Goal: Information Seeking & Learning: Learn about a topic

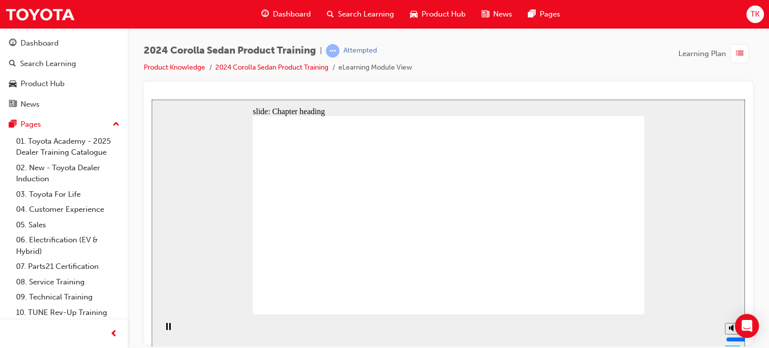
drag, startPoint x: 310, startPoint y: 184, endPoint x: 355, endPoint y: 181, distance: 45.2
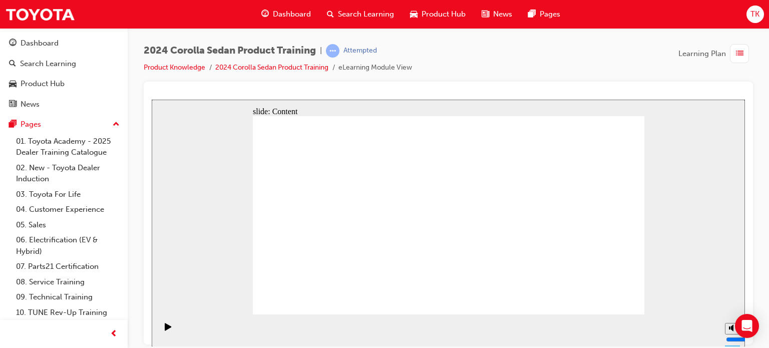
drag, startPoint x: 375, startPoint y: 244, endPoint x: 349, endPoint y: 233, distance: 28.3
drag, startPoint x: 341, startPoint y: 195, endPoint x: 331, endPoint y: 198, distance: 10.5
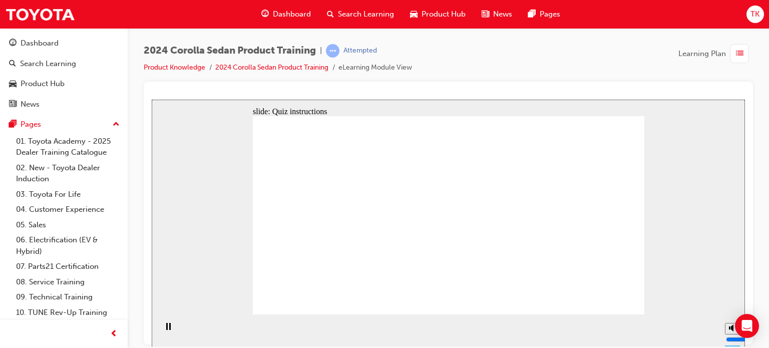
radio input "true"
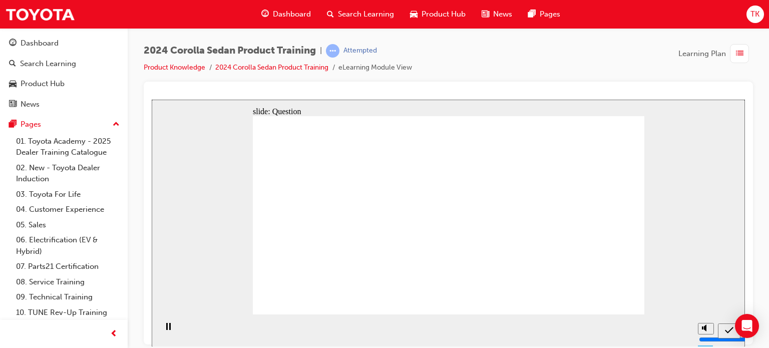
radio input "true"
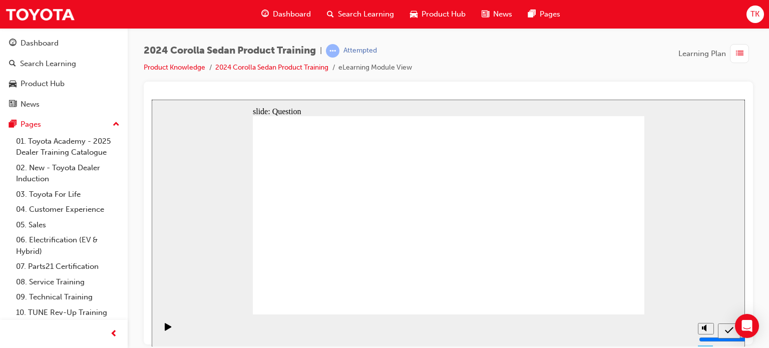
radio input "true"
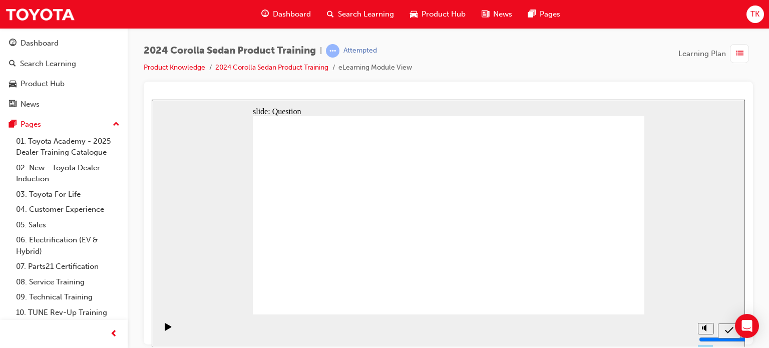
drag, startPoint x: 491, startPoint y: 202, endPoint x: 417, endPoint y: 246, distance: 86.5
drag, startPoint x: 556, startPoint y: 197, endPoint x: 426, endPoint y: 253, distance: 141.8
drag, startPoint x: 415, startPoint y: 207, endPoint x: 469, endPoint y: 268, distance: 81.2
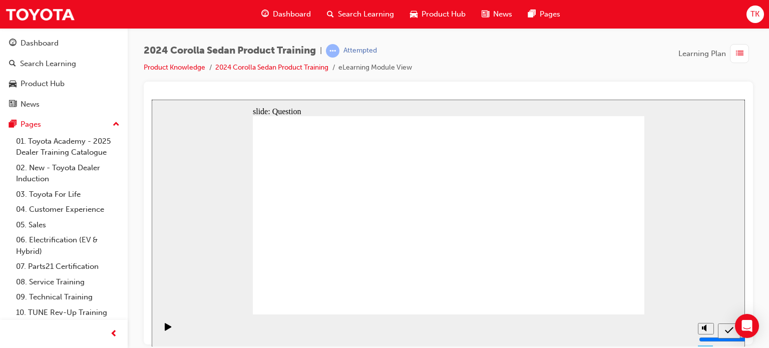
drag, startPoint x: 354, startPoint y: 207, endPoint x: 564, endPoint y: 267, distance: 217.7
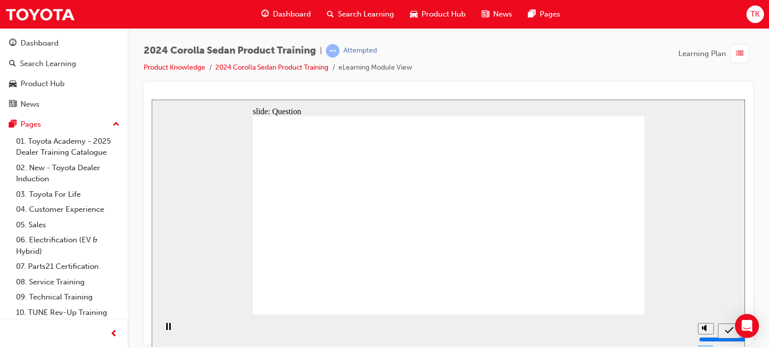
radio input "true"
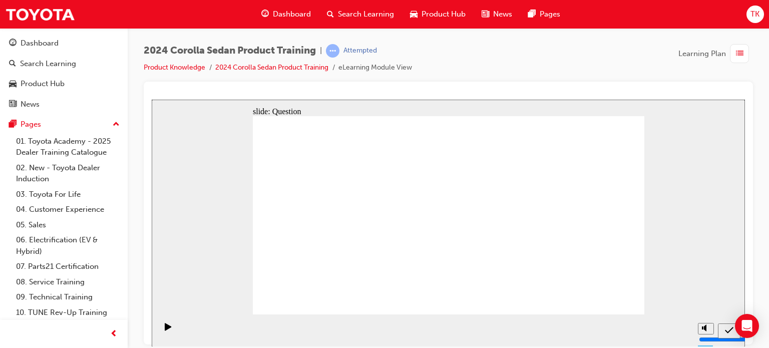
radio input "true"
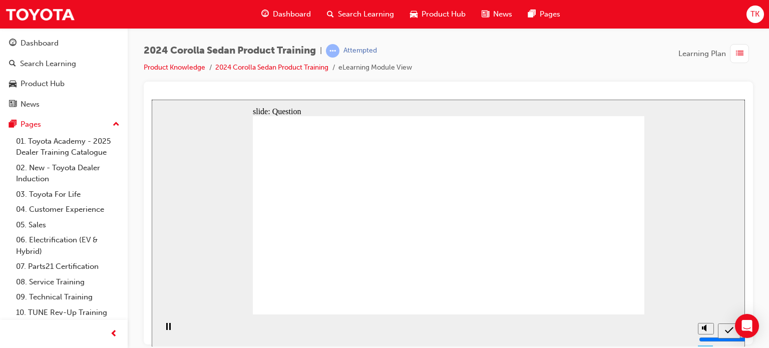
radio input "true"
drag, startPoint x: 426, startPoint y: 211, endPoint x: 490, endPoint y: 245, distance: 72.6
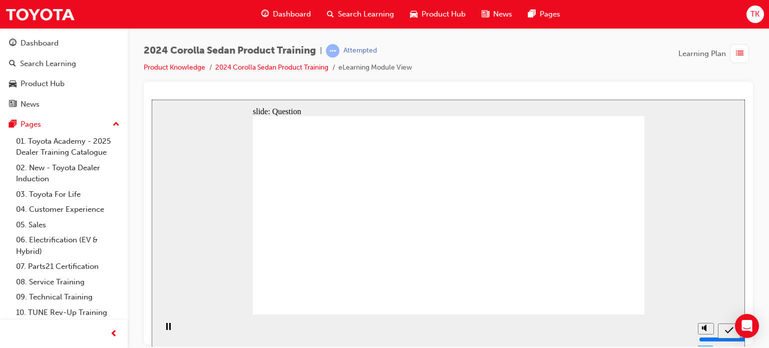
drag, startPoint x: 483, startPoint y: 206, endPoint x: 347, endPoint y: 261, distance: 146.8
drag, startPoint x: 347, startPoint y: 211, endPoint x: 553, endPoint y: 245, distance: 208.3
drag, startPoint x: 553, startPoint y: 204, endPoint x: 443, endPoint y: 273, distance: 129.4
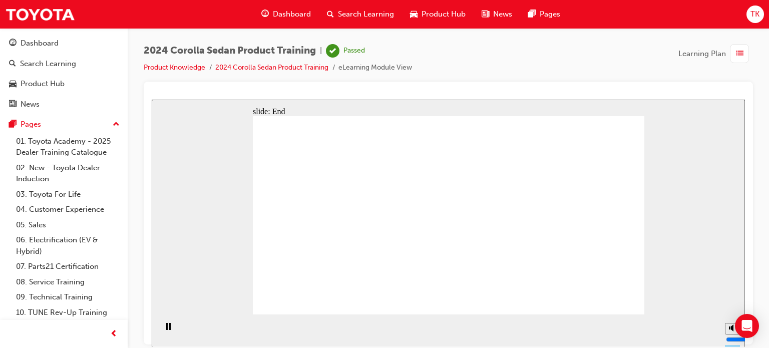
click at [171, 69] on link "Product Knowledge" at bounding box center [175, 67] width 62 height 9
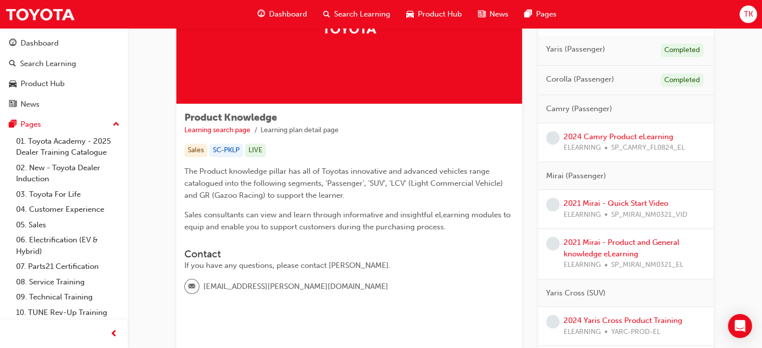
scroll to position [100, 0]
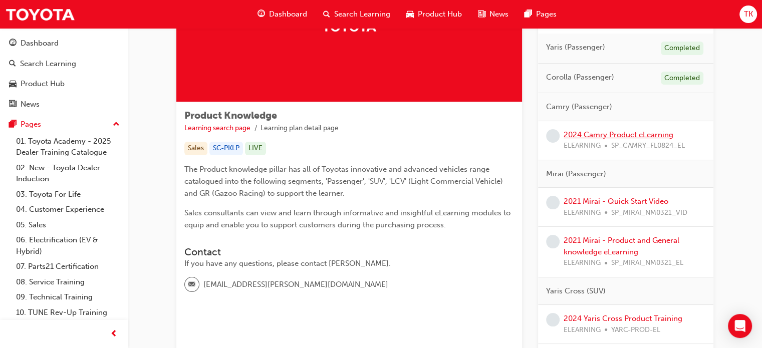
click at [590, 135] on link "2024 Camry Product eLearning" at bounding box center [619, 134] width 110 height 9
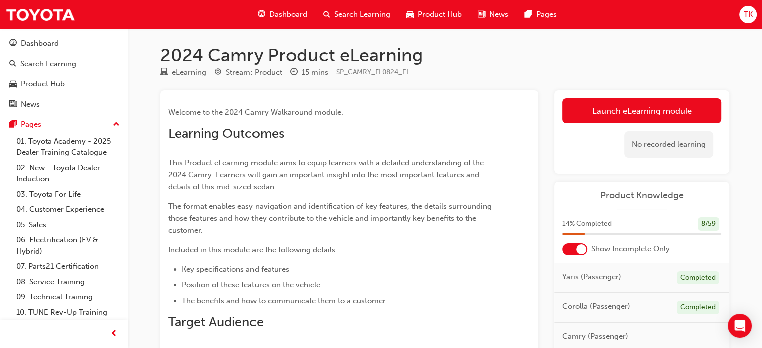
click at [642, 116] on link "Launch eLearning module" at bounding box center [641, 110] width 159 height 25
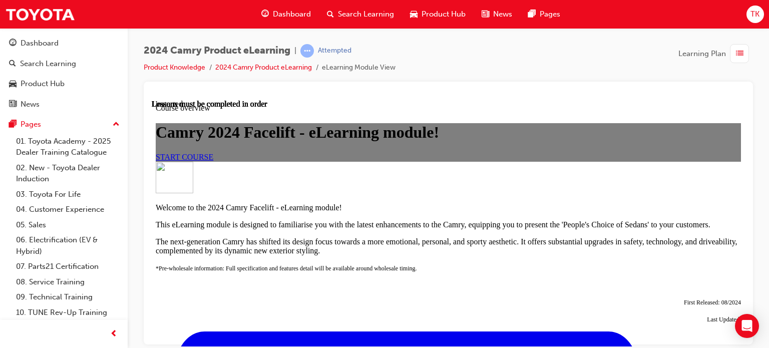
click at [213, 161] on span "START COURSE" at bounding box center [185, 156] width 58 height 9
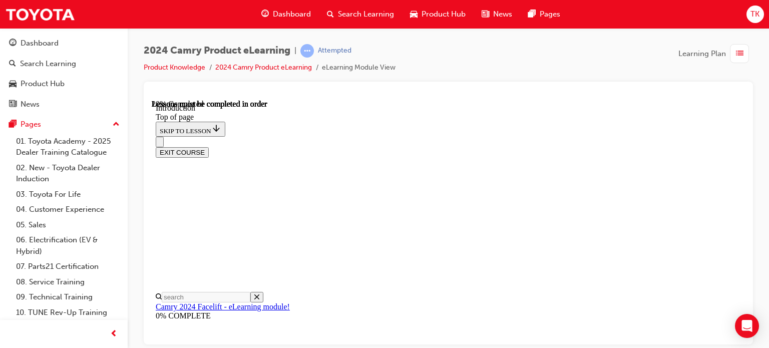
scroll to position [308, 0]
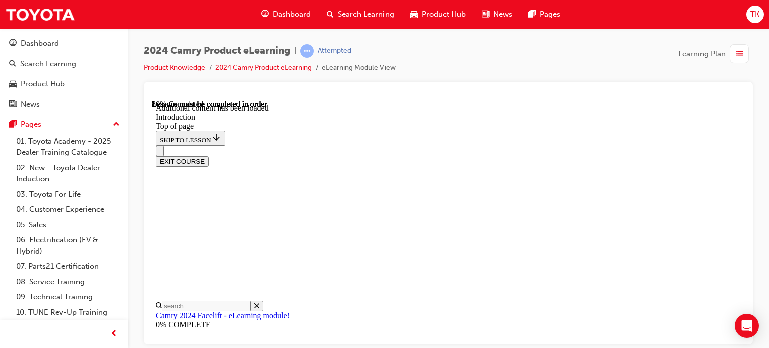
scroll to position [509, 0]
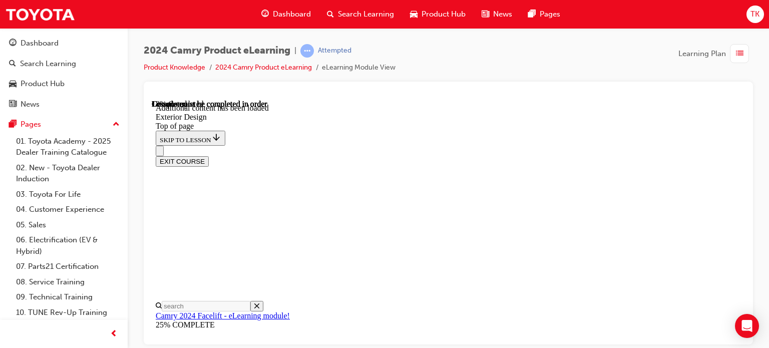
click at [508, 145] on div "EXIT COURSE" at bounding box center [445, 155] width 578 height 21
drag, startPoint x: 470, startPoint y: 146, endPoint x: 489, endPoint y: 153, distance: 20.8
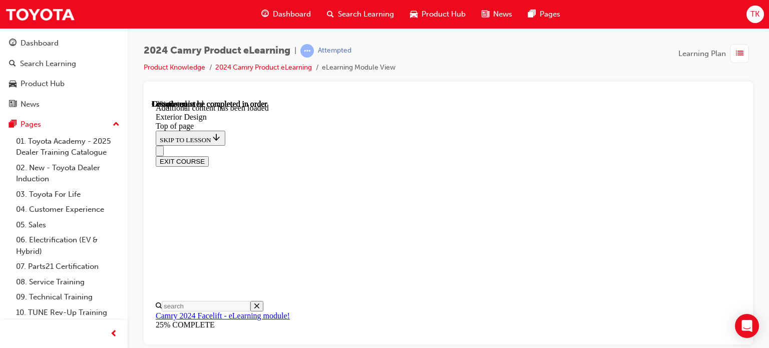
drag, startPoint x: 442, startPoint y: 256, endPoint x: 473, endPoint y: 262, distance: 32.1
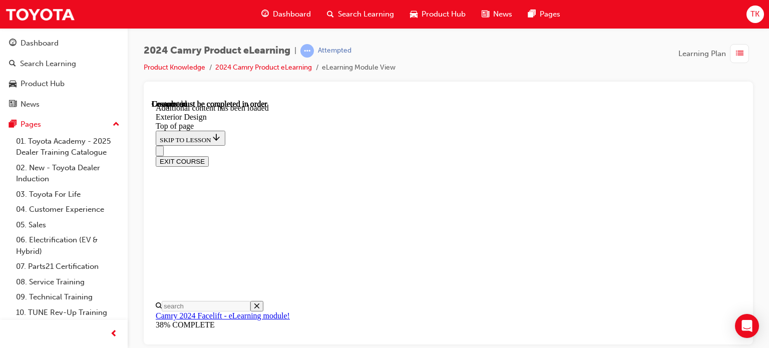
drag, startPoint x: 655, startPoint y: 211, endPoint x: 601, endPoint y: 232, distance: 58.1
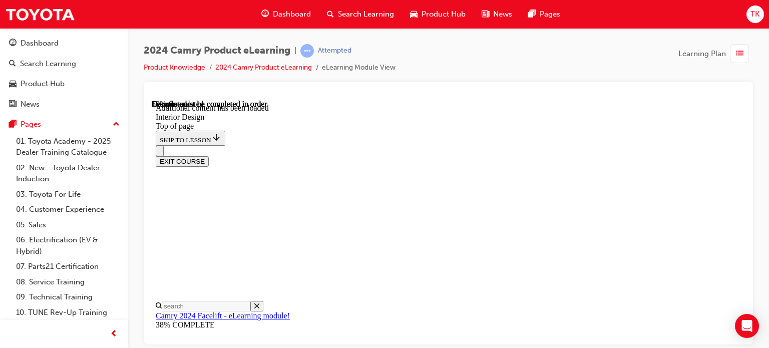
scroll to position [432, 0]
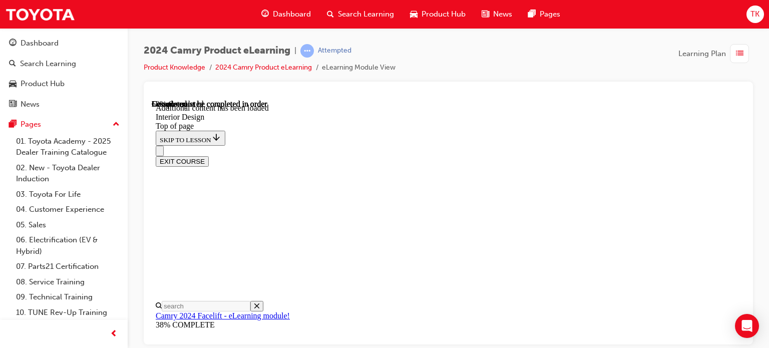
drag, startPoint x: 603, startPoint y: 177, endPoint x: 579, endPoint y: 158, distance: 30.4
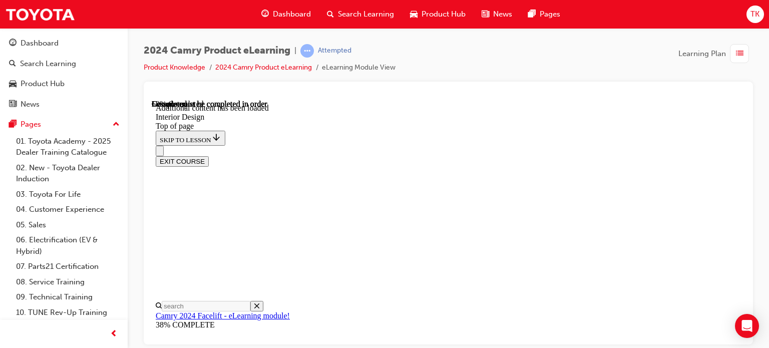
scroll to position [387, 0]
drag, startPoint x: 583, startPoint y: 183, endPoint x: 642, endPoint y: 191, distance: 59.7
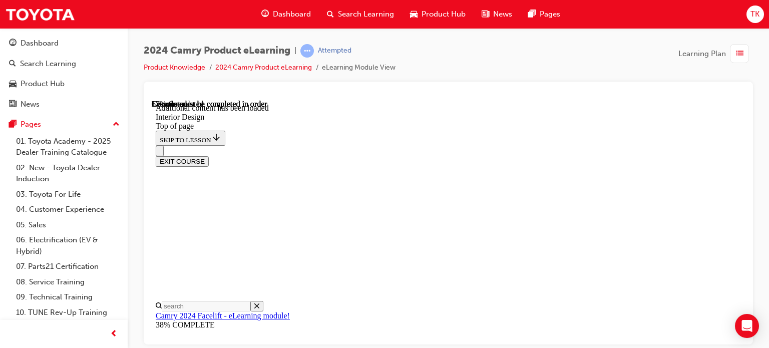
scroll to position [420, 0]
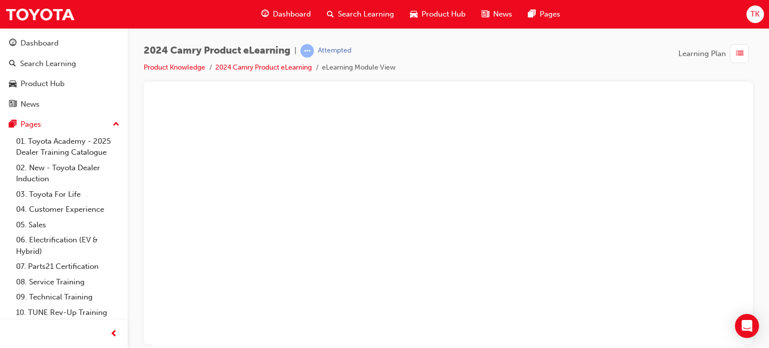
click at [568, 296] on button "Unzoom image" at bounding box center [449, 222] width 594 height 247
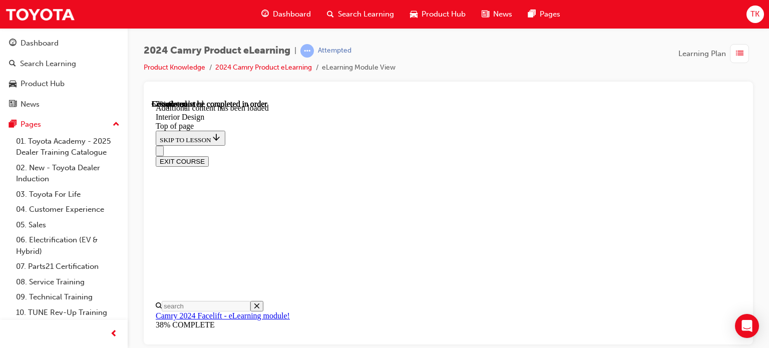
drag, startPoint x: 534, startPoint y: 223, endPoint x: 529, endPoint y: 225, distance: 5.6
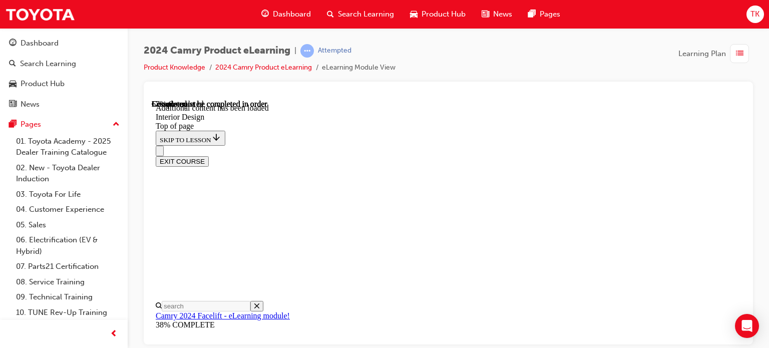
scroll to position [346, 0]
click at [443, 145] on div "EXIT COURSE" at bounding box center [445, 155] width 578 height 21
drag, startPoint x: 446, startPoint y: 108, endPoint x: 441, endPoint y: 109, distance: 5.0
click at [444, 145] on div "EXIT COURSE" at bounding box center [445, 155] width 578 height 21
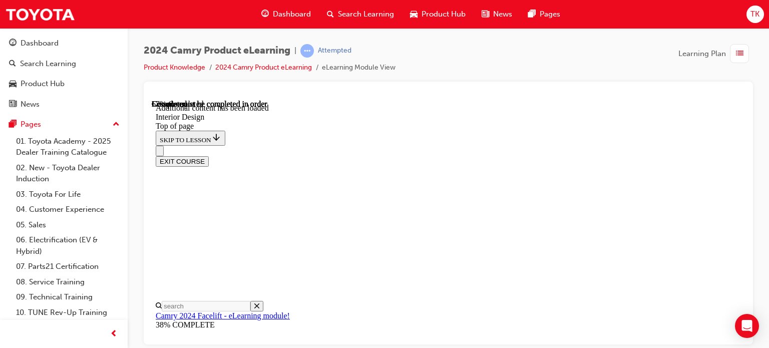
scroll to position [296, 0]
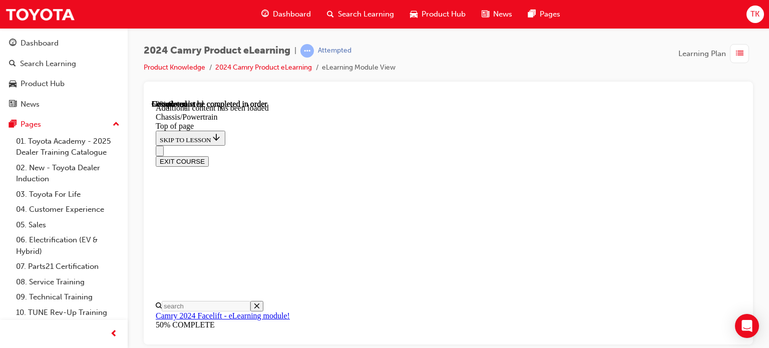
scroll to position [1281, 0]
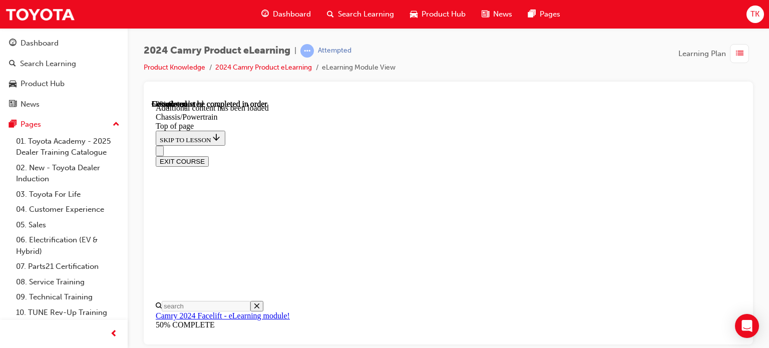
scroll to position [1124, 0]
drag, startPoint x: 428, startPoint y: 229, endPoint x: 453, endPoint y: 241, distance: 27.6
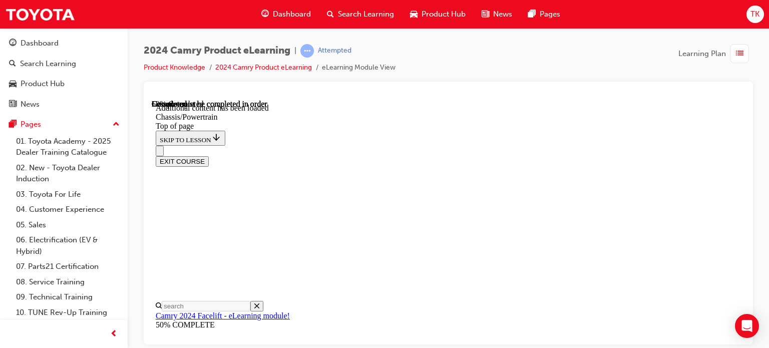
drag, startPoint x: 372, startPoint y: 225, endPoint x: 505, endPoint y: 225, distance: 133.3
drag, startPoint x: 632, startPoint y: 155, endPoint x: 643, endPoint y: 165, distance: 15.6
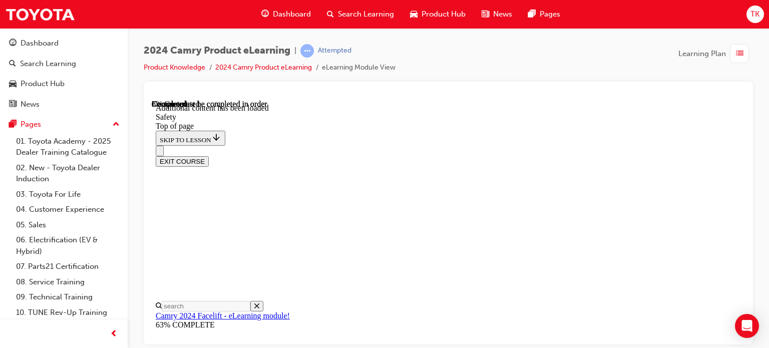
scroll to position [282, 0]
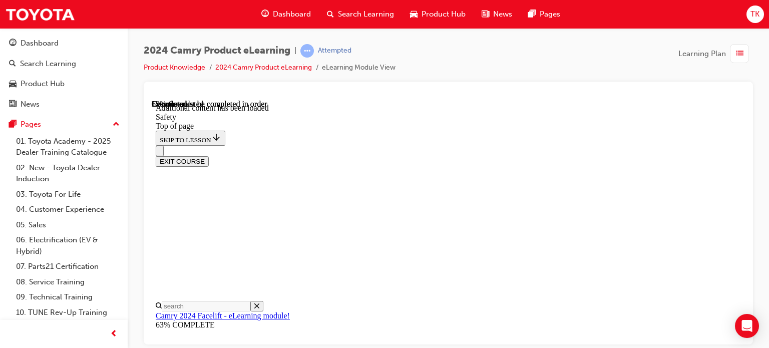
scroll to position [2102, 0]
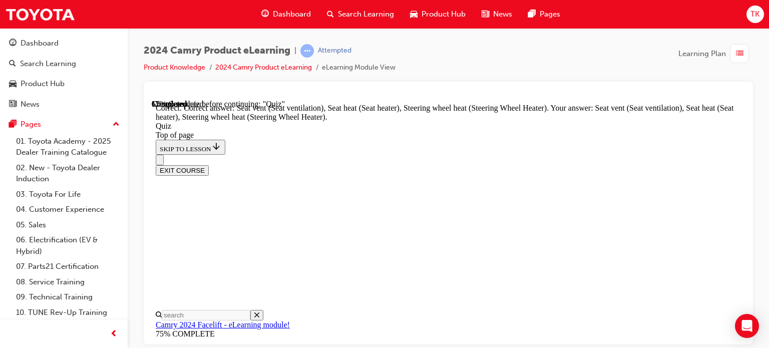
scroll to position [361, 0]
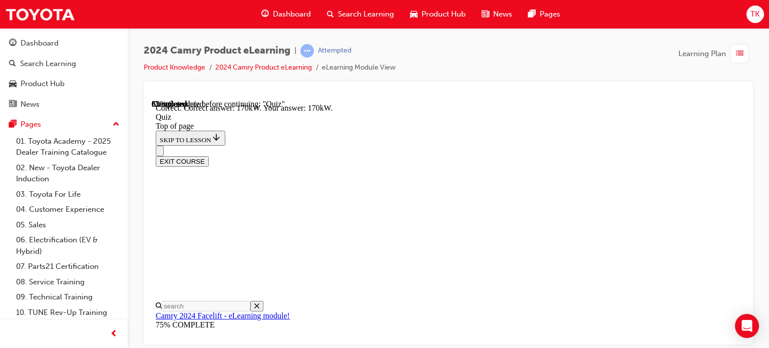
scroll to position [344, 0]
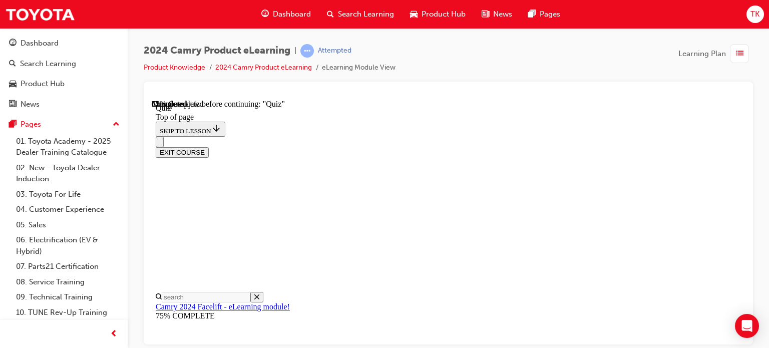
scroll to position [130, 0]
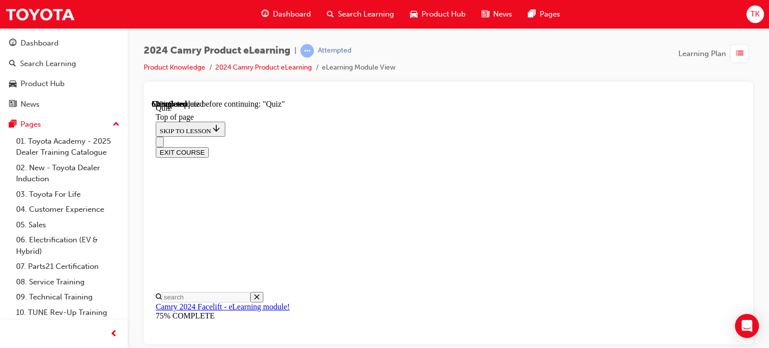
scroll to position [118, 0]
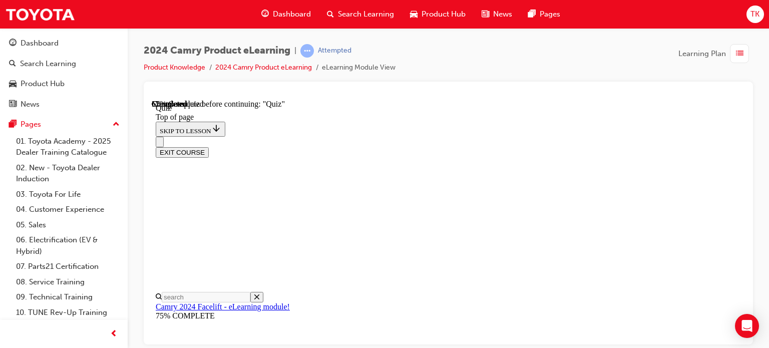
scroll to position [180, 0]
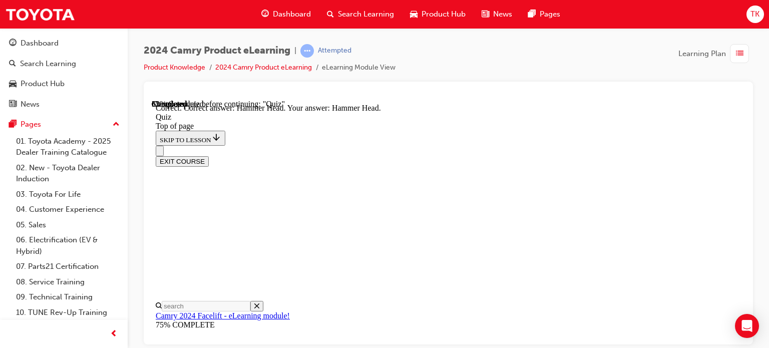
scroll to position [275, 0]
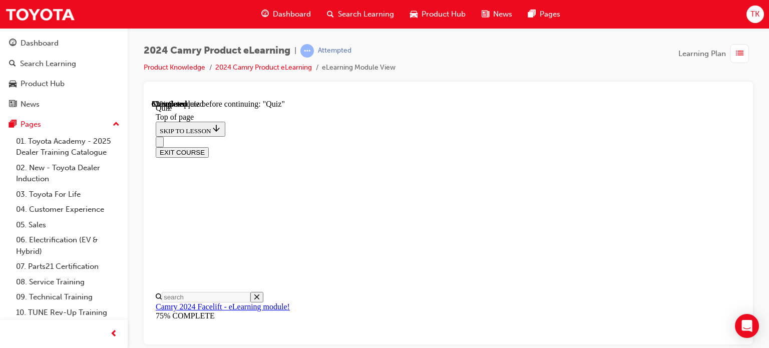
scroll to position [331, 0]
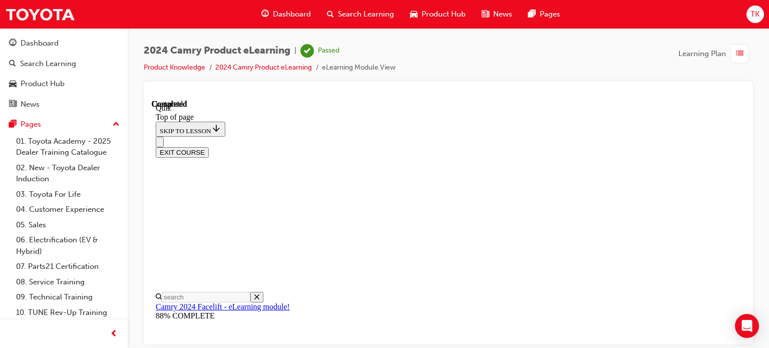
scroll to position [196, 0]
click at [209, 147] on button "EXIT COURSE" at bounding box center [182, 152] width 53 height 11
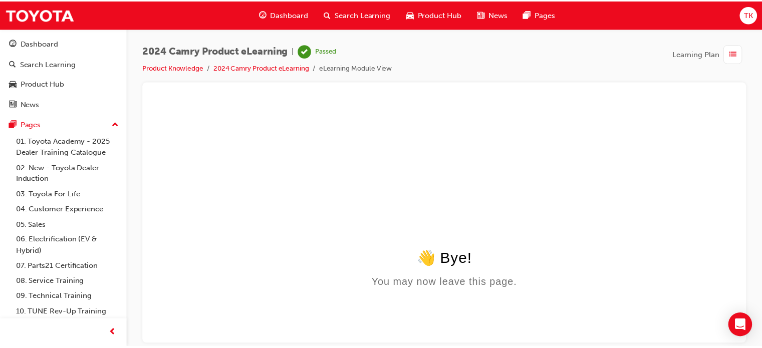
scroll to position [0, 0]
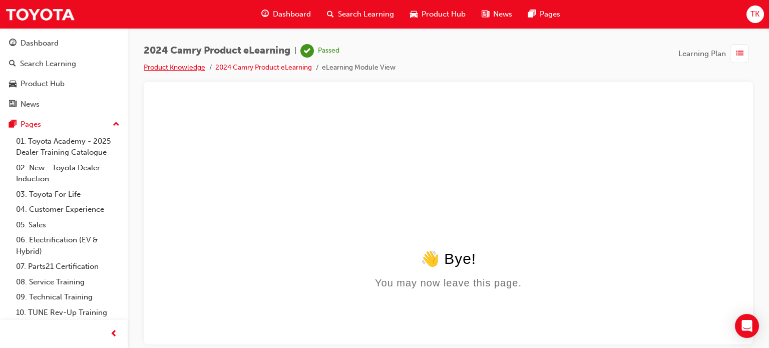
click at [182, 68] on link "Product Knowledge" at bounding box center [175, 67] width 62 height 9
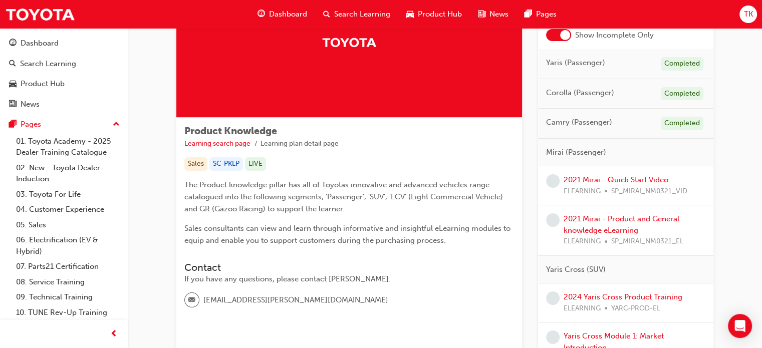
scroll to position [100, 0]
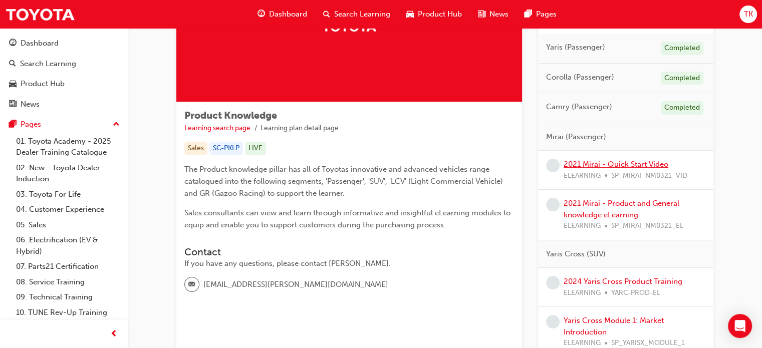
click at [631, 164] on link "2021 Mirai - Quick Start Video" at bounding box center [616, 164] width 105 height 9
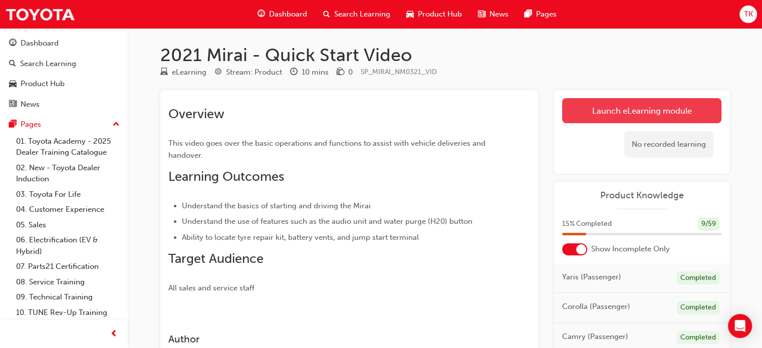
click at [635, 117] on link "Launch eLearning module" at bounding box center [641, 110] width 159 height 25
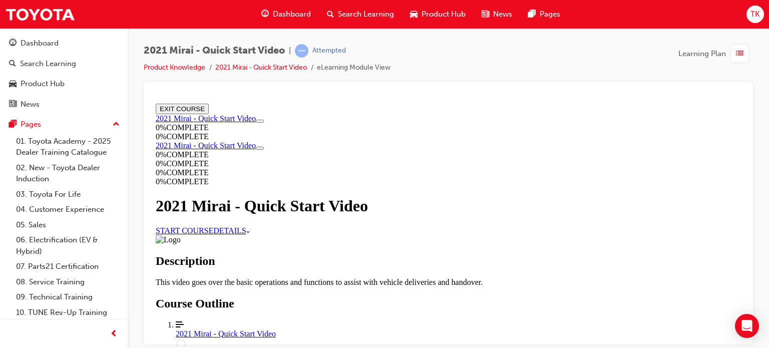
scroll to position [50, 0]
click at [213, 226] on link "START COURSE" at bounding box center [185, 230] width 58 height 9
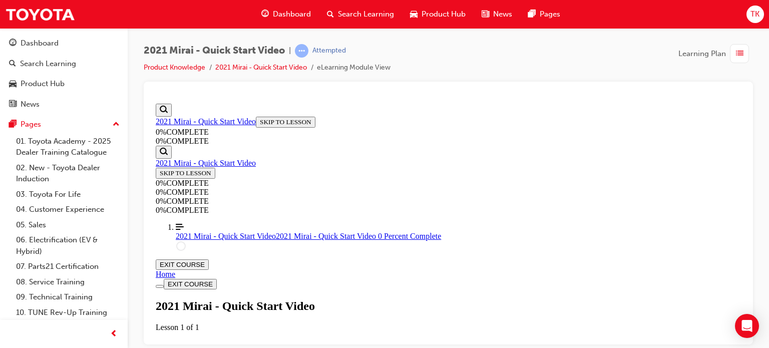
scroll to position [35, 0]
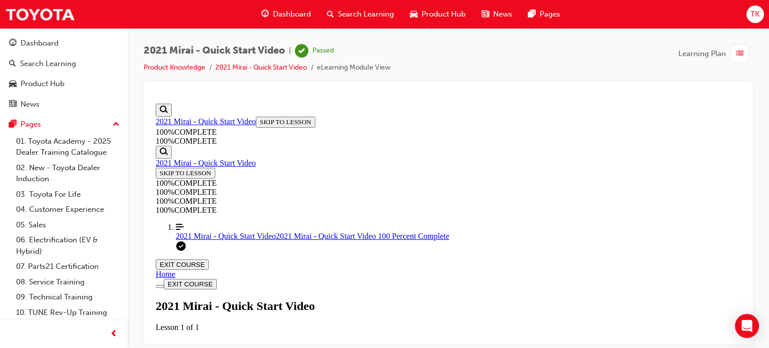
click at [209, 259] on button "EXIT COURSE" at bounding box center [182, 264] width 53 height 11
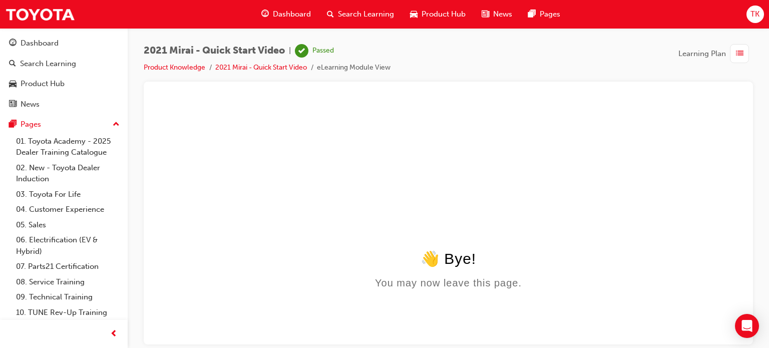
click at [181, 72] on li "Product Knowledge" at bounding box center [180, 68] width 72 height 12
click at [182, 70] on link "Product Knowledge" at bounding box center [175, 67] width 62 height 9
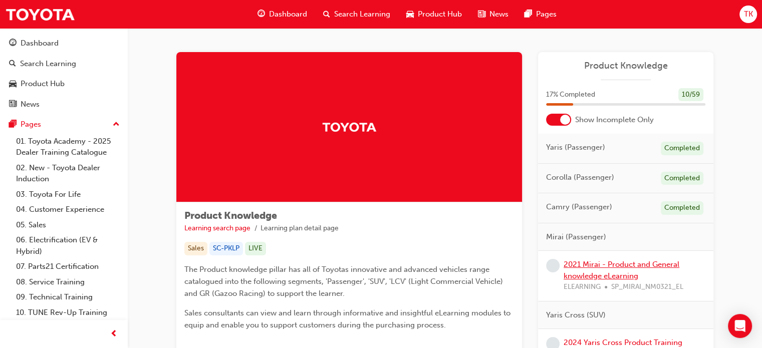
click at [586, 268] on link "2021 Mirai - Product and General knowledge eLearning" at bounding box center [622, 270] width 116 height 21
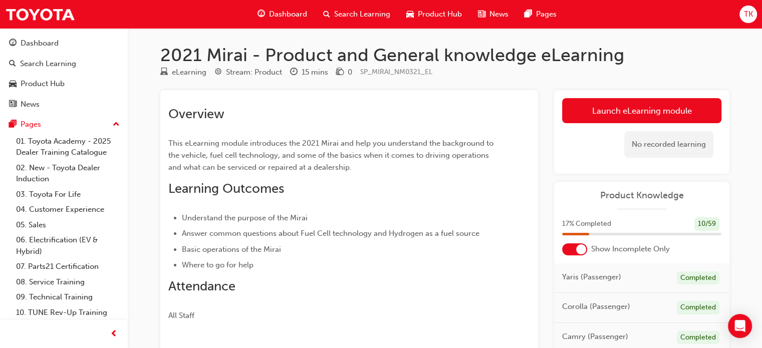
click at [607, 123] on div "No recorded learning" at bounding box center [641, 144] width 159 height 43
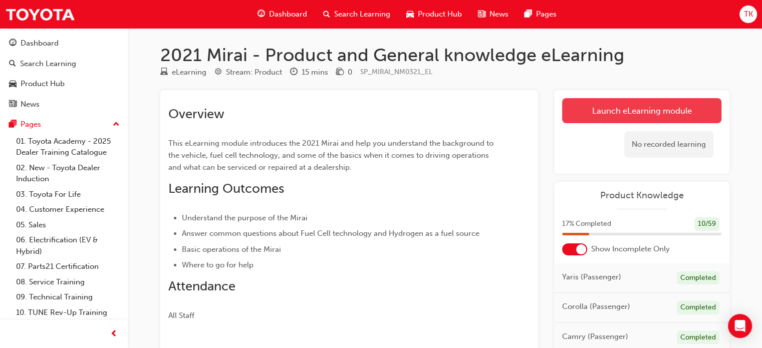
click at [603, 118] on link "Launch eLearning module" at bounding box center [641, 110] width 159 height 25
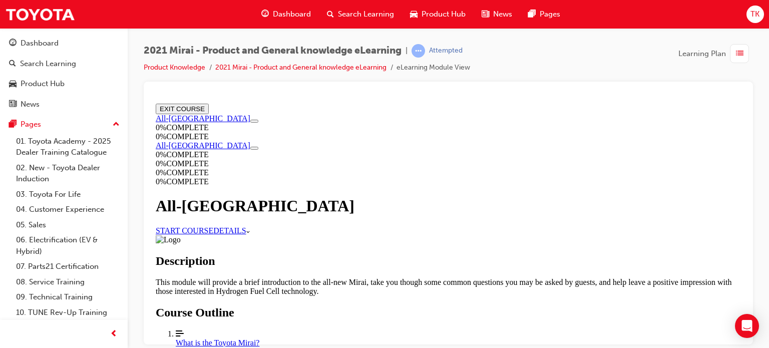
click at [213, 226] on link "START COURSE" at bounding box center [185, 230] width 58 height 9
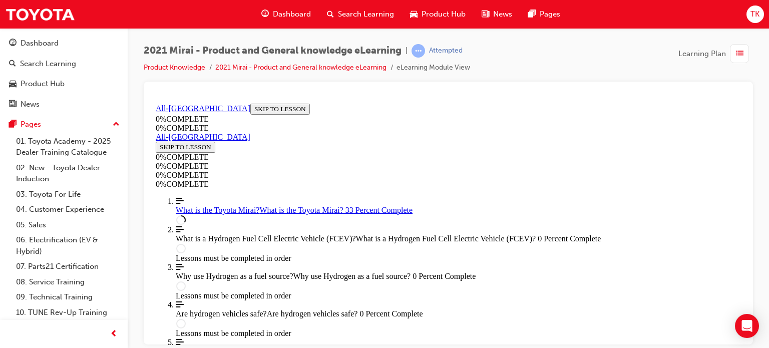
scroll to position [736, 0]
